Goal: Task Accomplishment & Management: Manage account settings

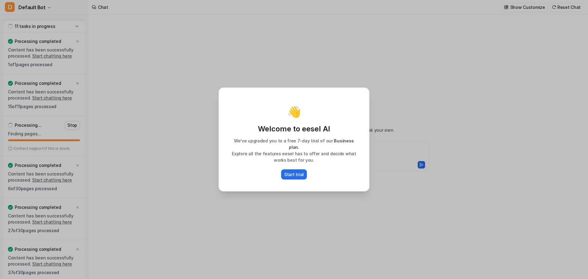
type textarea "**********"
click at [179, 161] on div "👋 Welcome to eesel AI We’ve upgraded you to a free 7-day trial of our Business …" at bounding box center [294, 139] width 588 height 279
click at [301, 174] on p "Start trial" at bounding box center [294, 174] width 20 height 6
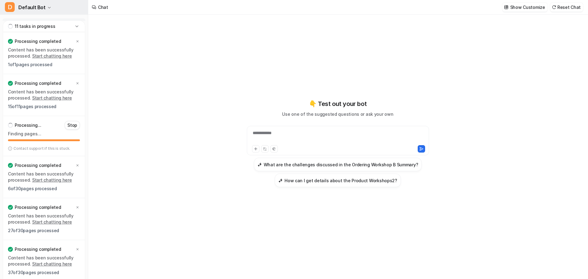
click at [27, 7] on span "Default Bot" at bounding box center [31, 7] width 27 height 9
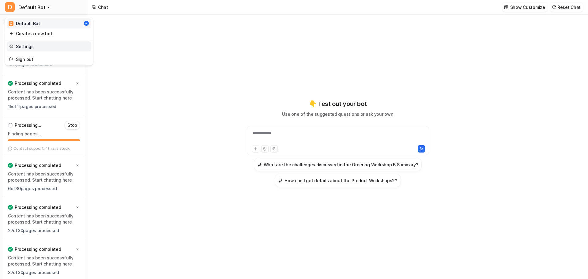
click at [35, 47] on link "Settings" at bounding box center [49, 46] width 85 height 10
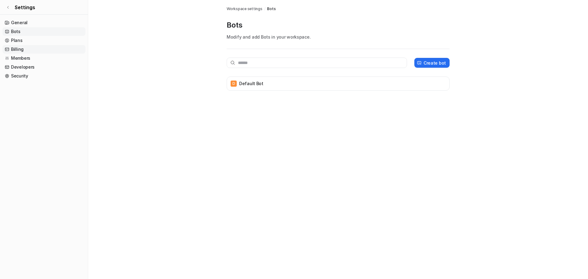
click at [27, 47] on link "Billing" at bounding box center [43, 49] width 83 height 9
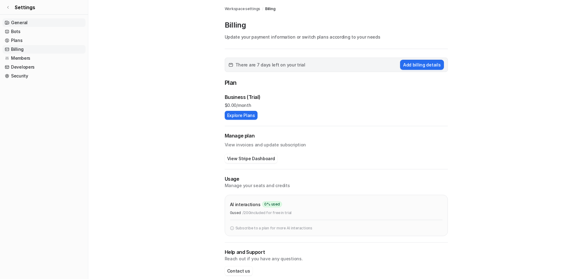
click at [29, 21] on link "General" at bounding box center [43, 22] width 83 height 9
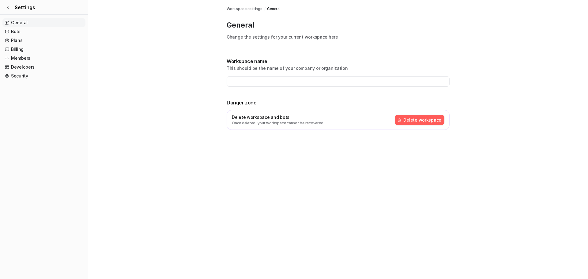
type input "**********"
click at [8, 10] on link "Settings" at bounding box center [44, 7] width 88 height 15
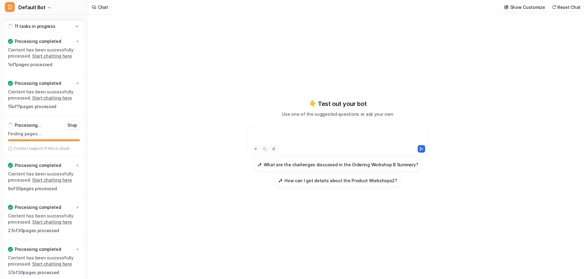
click at [307, 134] on div at bounding box center [337, 137] width 179 height 14
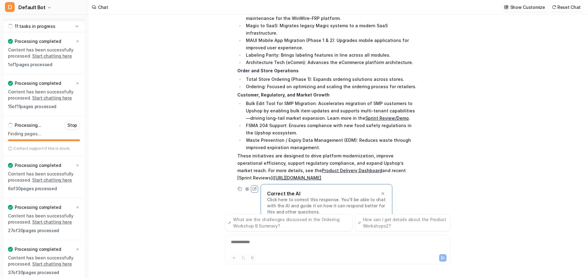
scroll to position [104, 0]
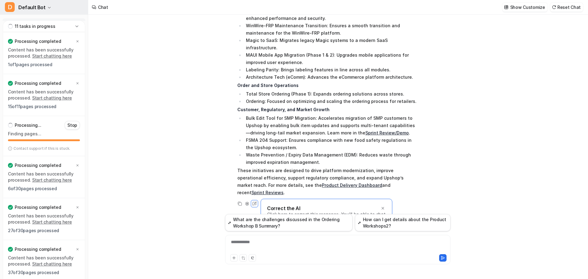
click at [27, 8] on span "Default Bot" at bounding box center [31, 7] width 27 height 9
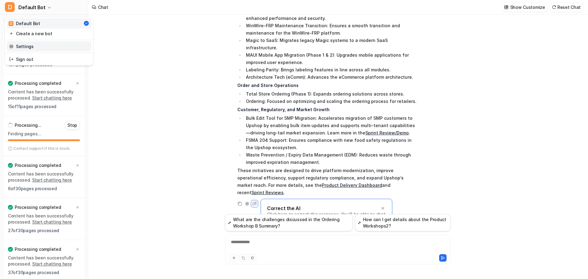
click at [30, 44] on link "Settings" at bounding box center [49, 46] width 85 height 10
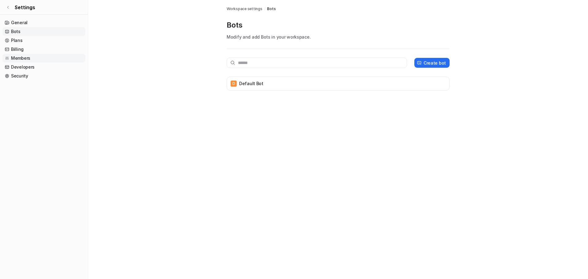
click at [27, 60] on link "Members" at bounding box center [43, 58] width 83 height 9
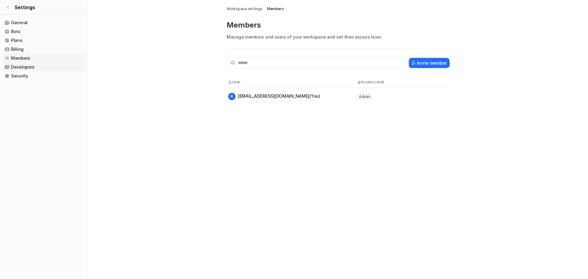
click at [25, 69] on link "Developers" at bounding box center [43, 67] width 83 height 9
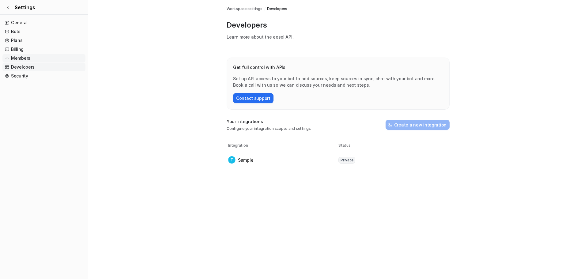
click at [28, 60] on link "Members" at bounding box center [43, 58] width 83 height 9
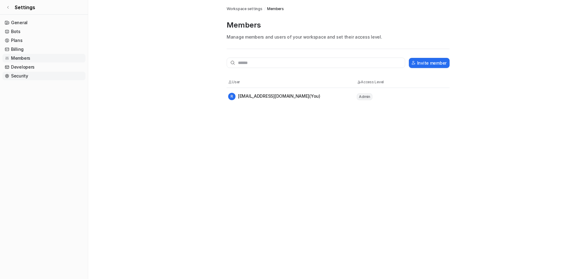
click at [18, 75] on link "Security" at bounding box center [43, 76] width 83 height 9
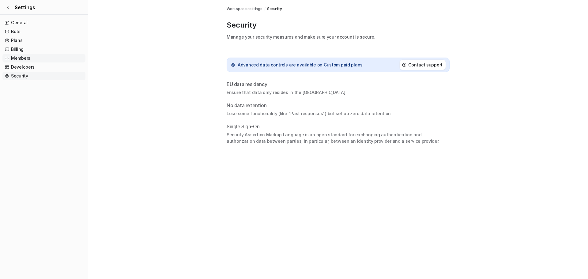
click at [18, 58] on link "Members" at bounding box center [43, 58] width 83 height 9
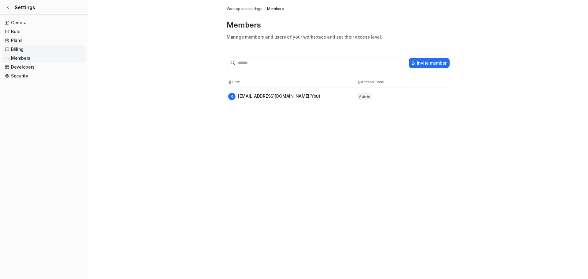
click at [22, 47] on link "Billing" at bounding box center [43, 49] width 83 height 9
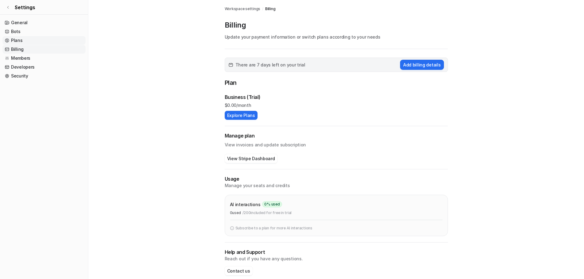
click at [22, 41] on link "Plans" at bounding box center [43, 40] width 83 height 9
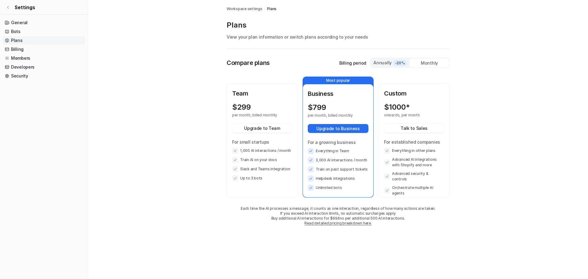
click at [385, 63] on div "Annually -20%" at bounding box center [390, 62] width 34 height 7
click at [439, 63] on div "Monthly" at bounding box center [429, 63] width 39 height 9
click at [23, 32] on link "Bots" at bounding box center [43, 31] width 83 height 9
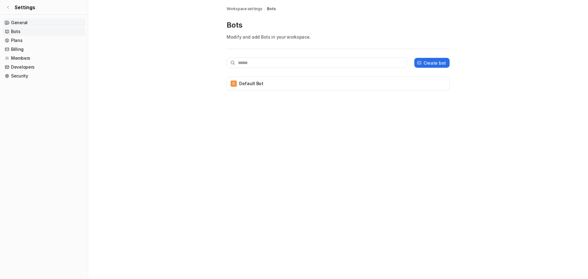
click at [25, 23] on link "General" at bounding box center [43, 22] width 83 height 9
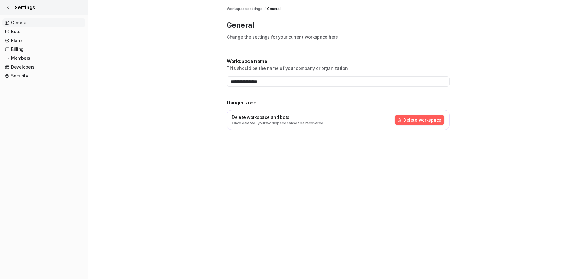
click at [7, 3] on link "Settings" at bounding box center [44, 7] width 88 height 15
